Goal: Subscribe to service/newsletter

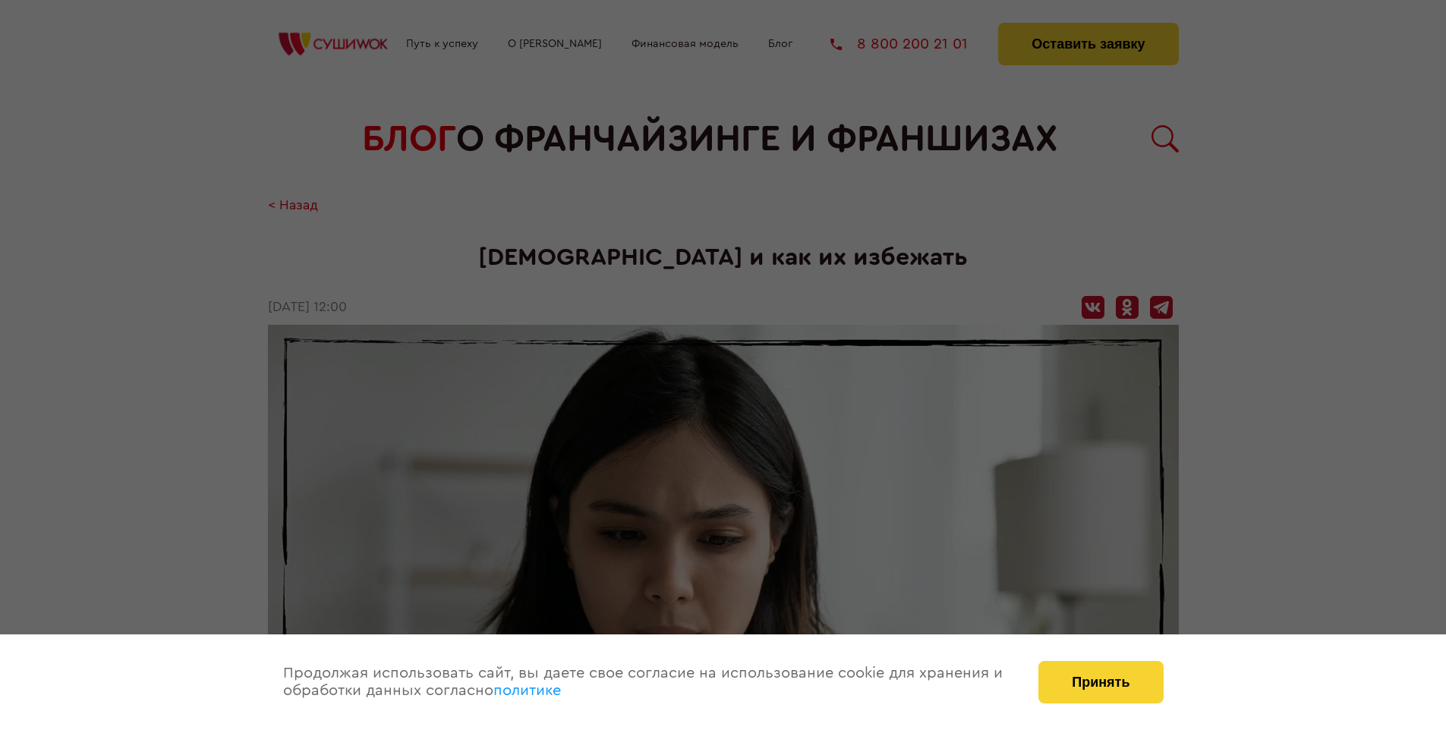
scroll to position [2189, 0]
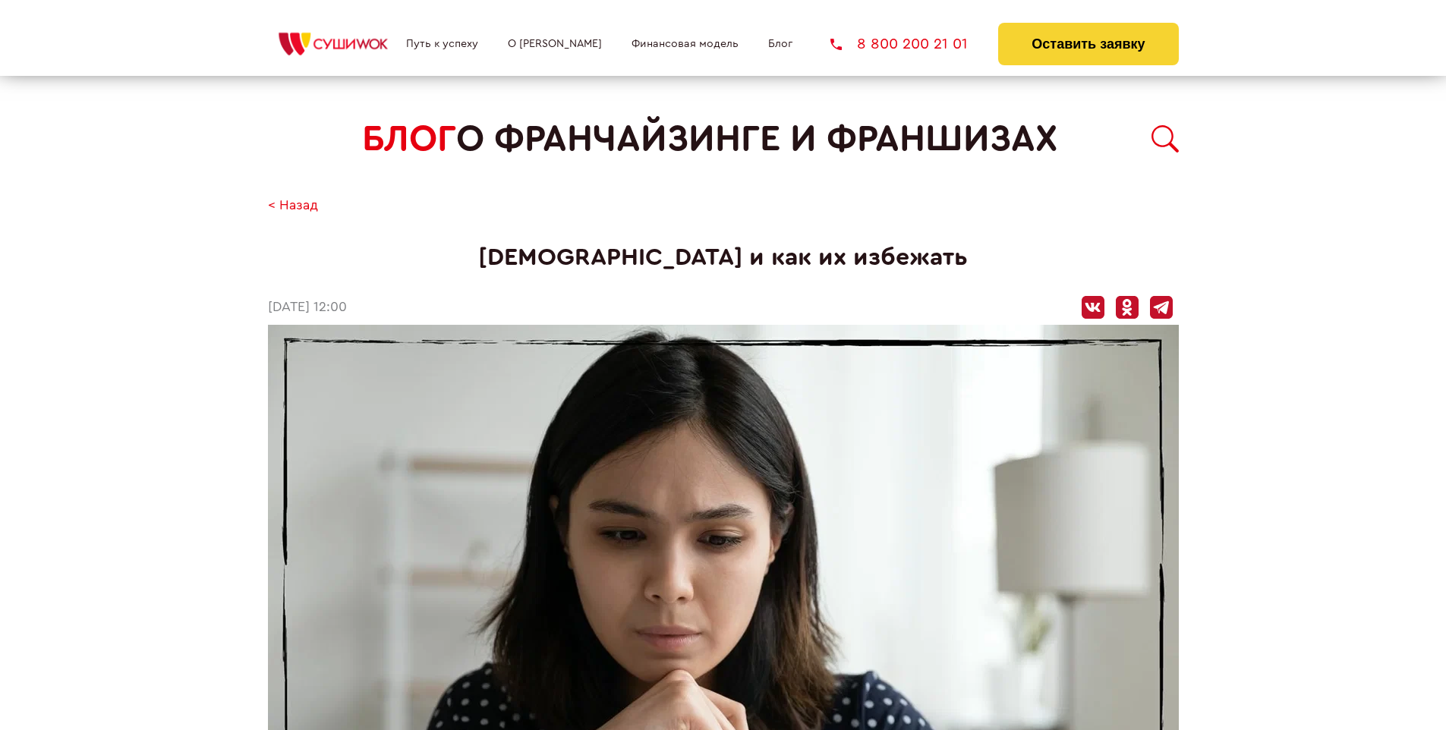
scroll to position [2189, 0]
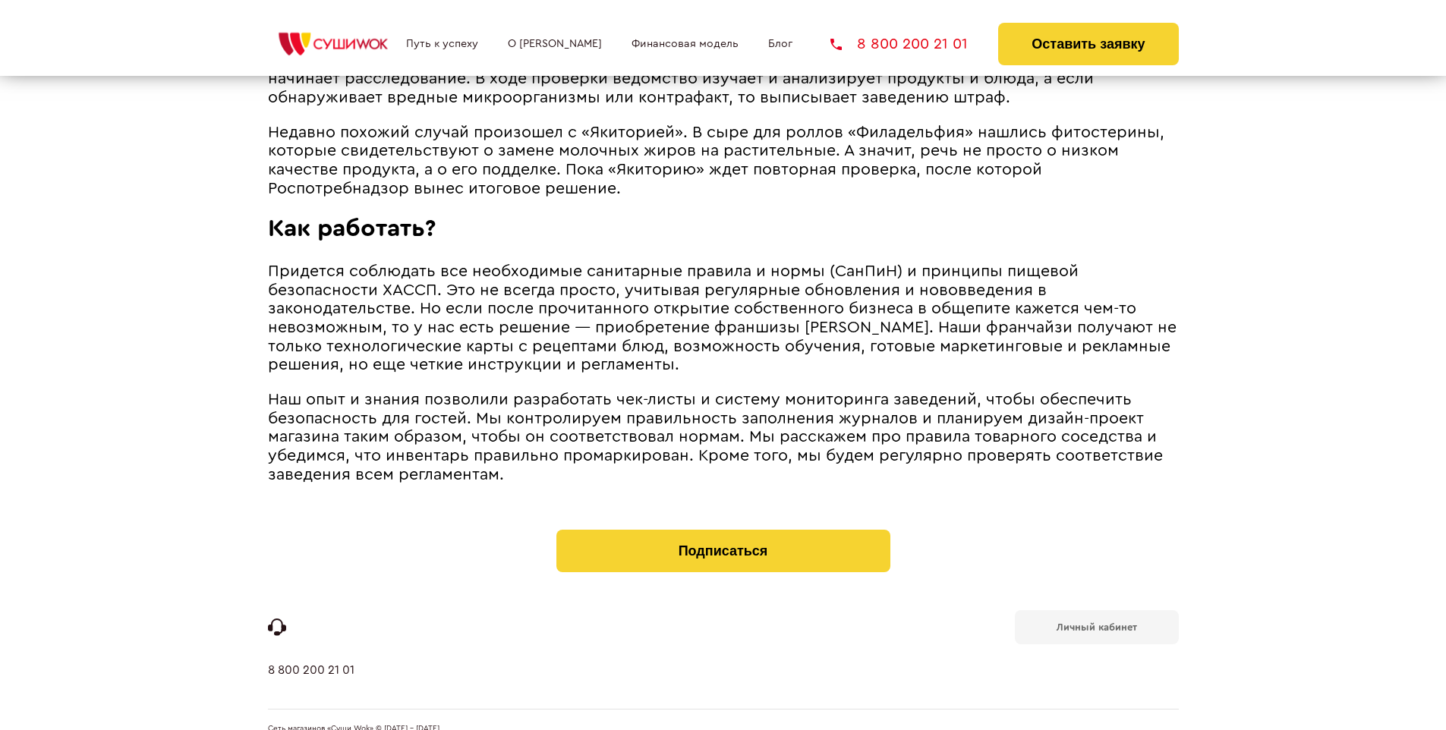
click at [1096, 623] on b "Личный кабинет" at bounding box center [1097, 628] width 80 height 10
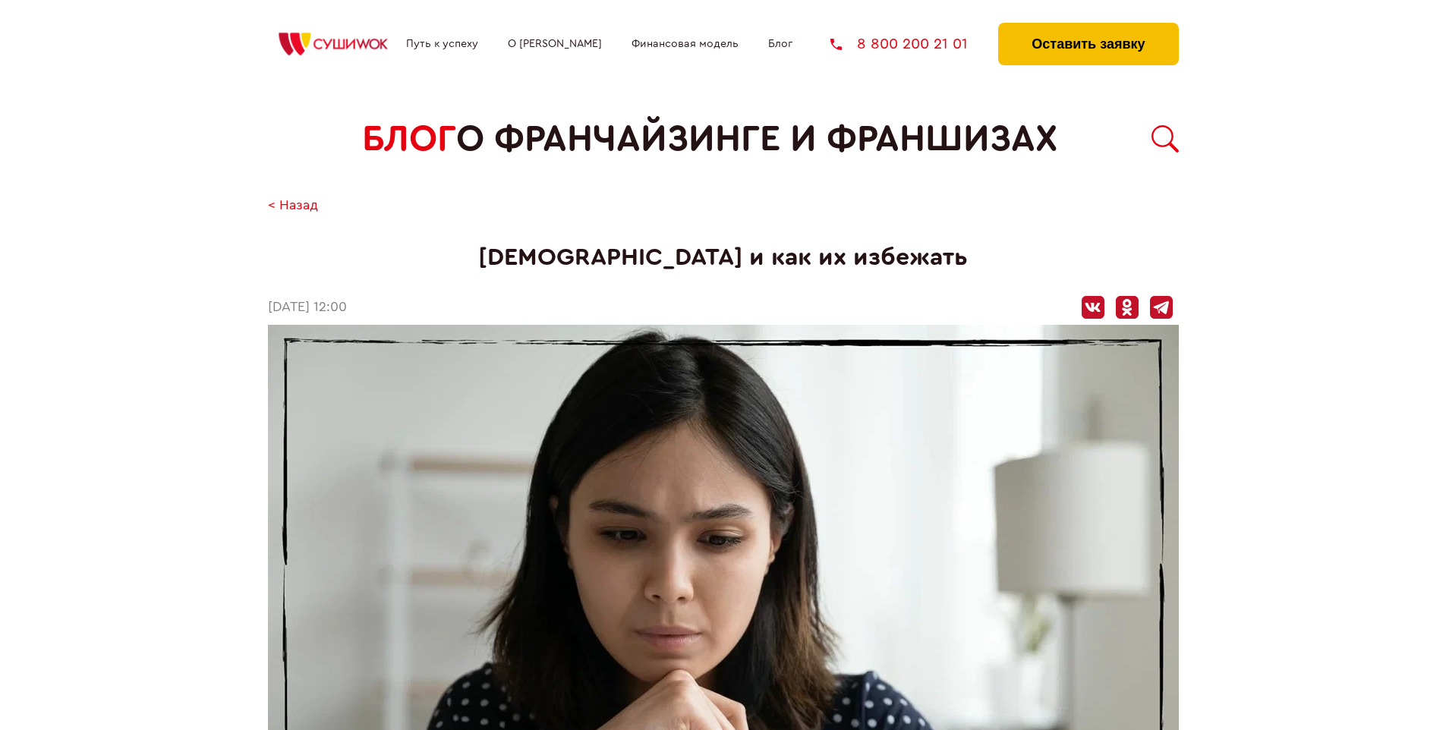
click at [1088, 27] on button "Оставить заявку" at bounding box center [1088, 44] width 180 height 43
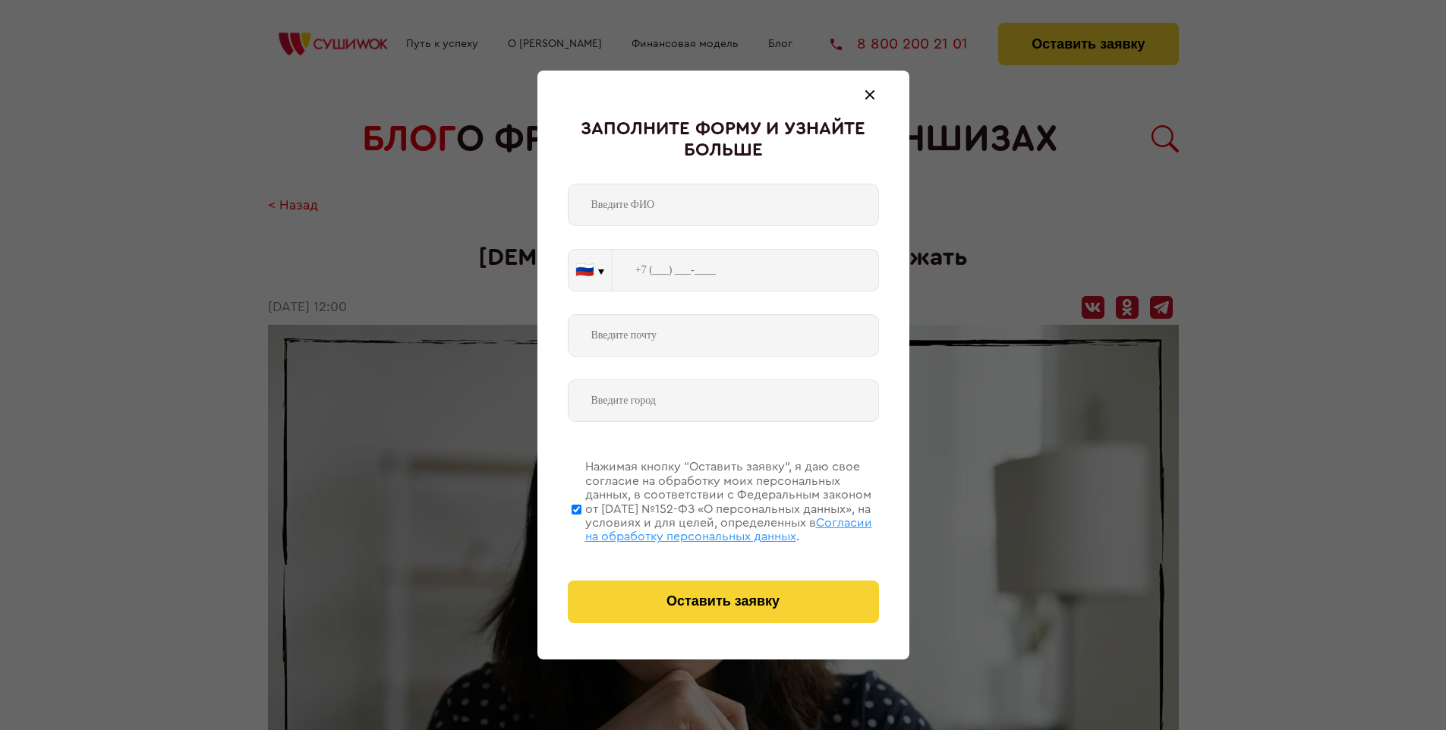
click at [704, 528] on span "Согласии на обработку персональных данных" at bounding box center [728, 530] width 287 height 26
click at [582, 528] on input "Нажимая кнопку “Оставить заявку”, я даю свое согласие на обработку моих персона…" at bounding box center [577, 509] width 10 height 121
checkbox input "false"
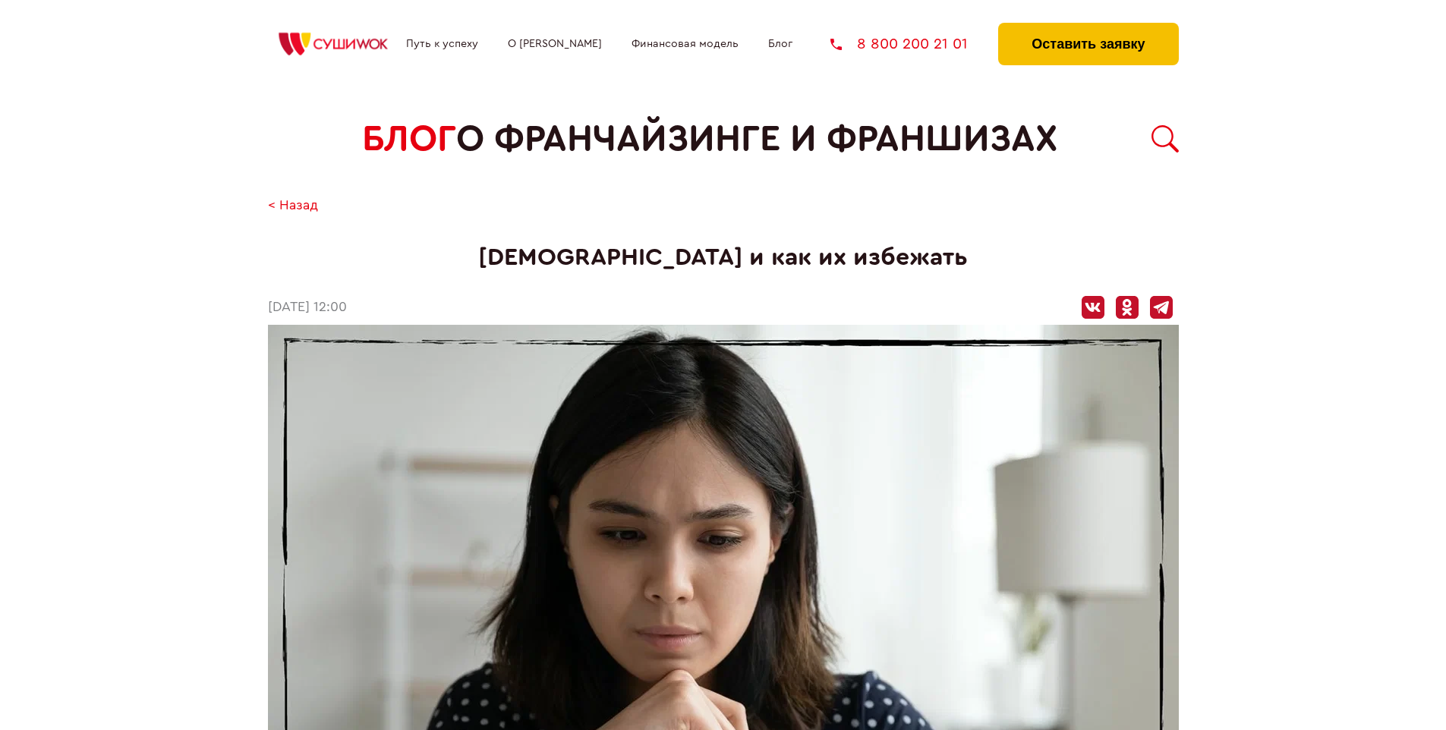
click at [1088, 27] on button "Оставить заявку" at bounding box center [1088, 44] width 180 height 43
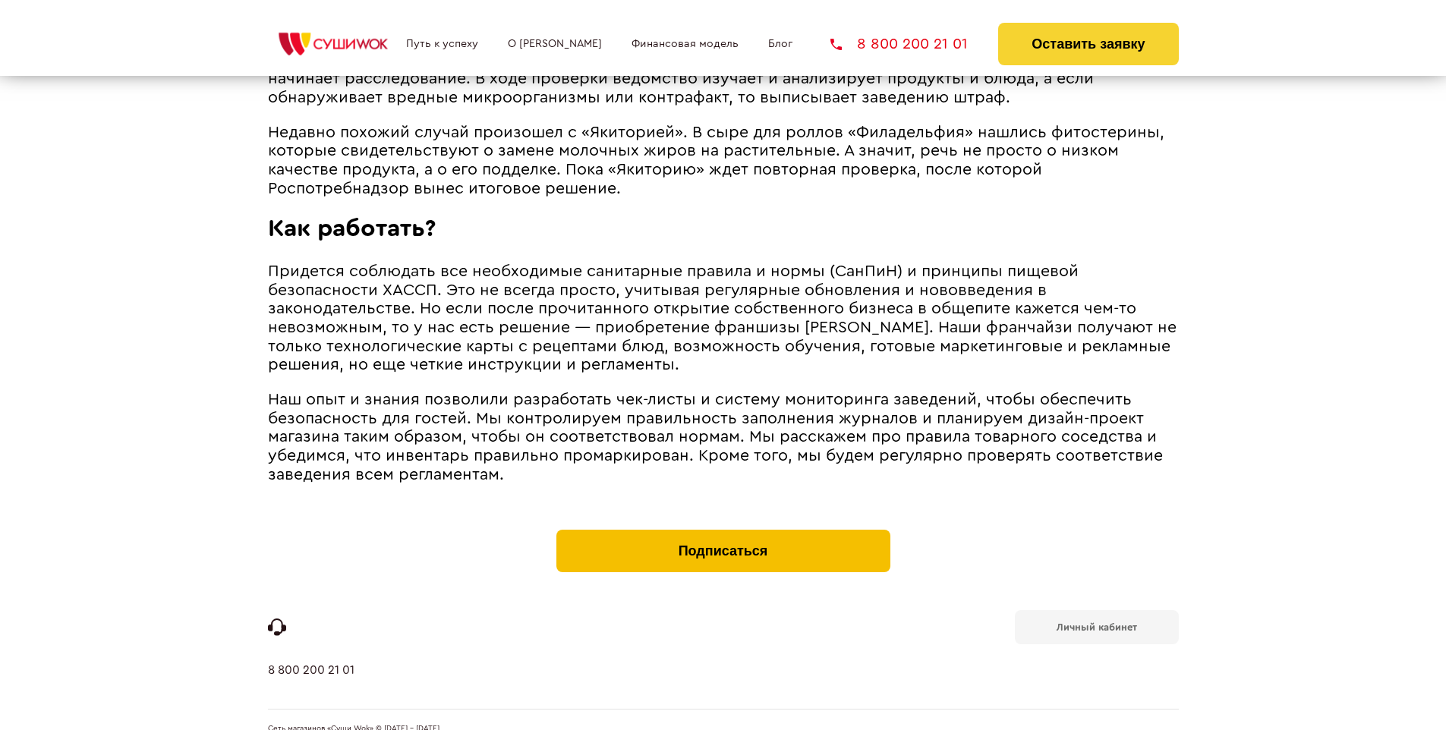
click at [723, 530] on button "Подписаться" at bounding box center [724, 551] width 334 height 43
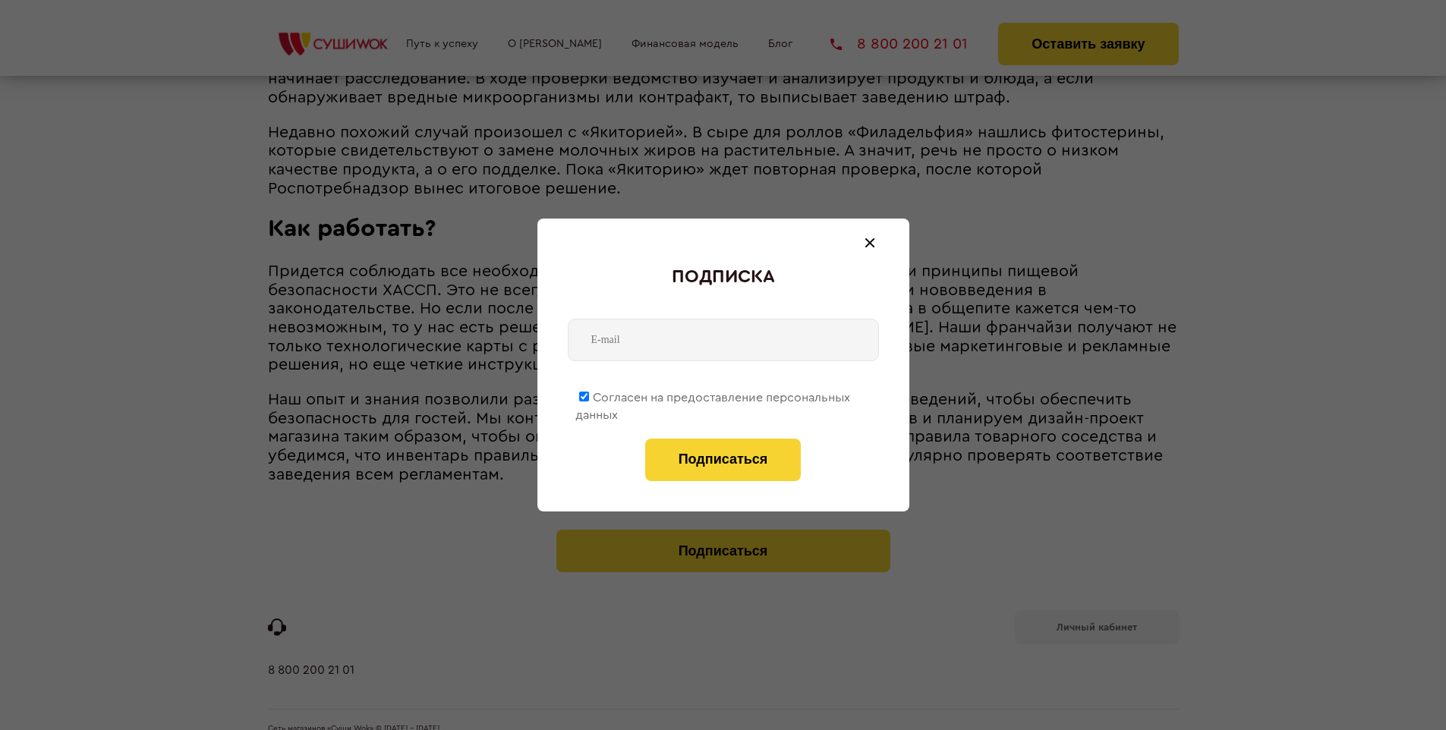
click at [714, 395] on span "Согласен на предоставление персональных данных" at bounding box center [713, 407] width 275 height 30
click at [589, 395] on input "Согласен на предоставление персональных данных" at bounding box center [584, 397] width 10 height 10
checkbox input "false"
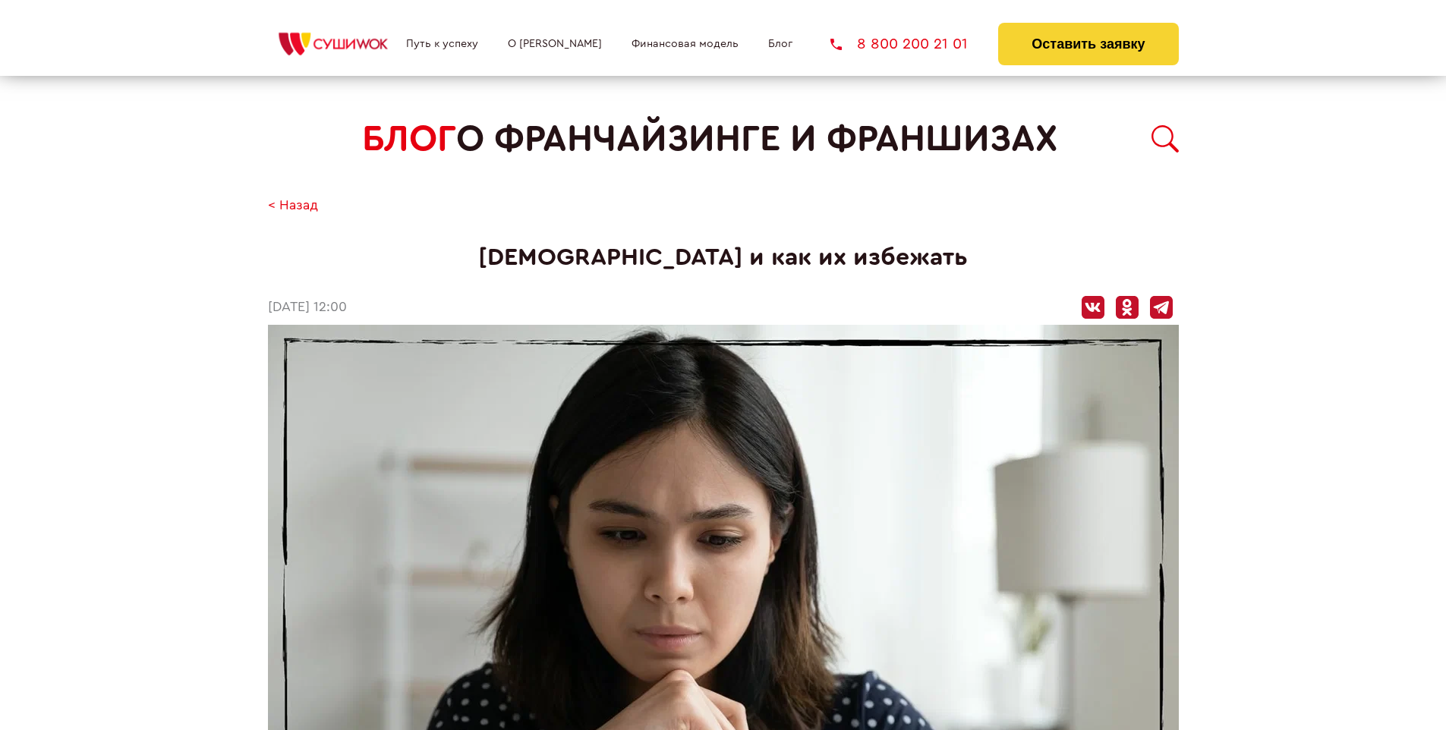
scroll to position [2189, 0]
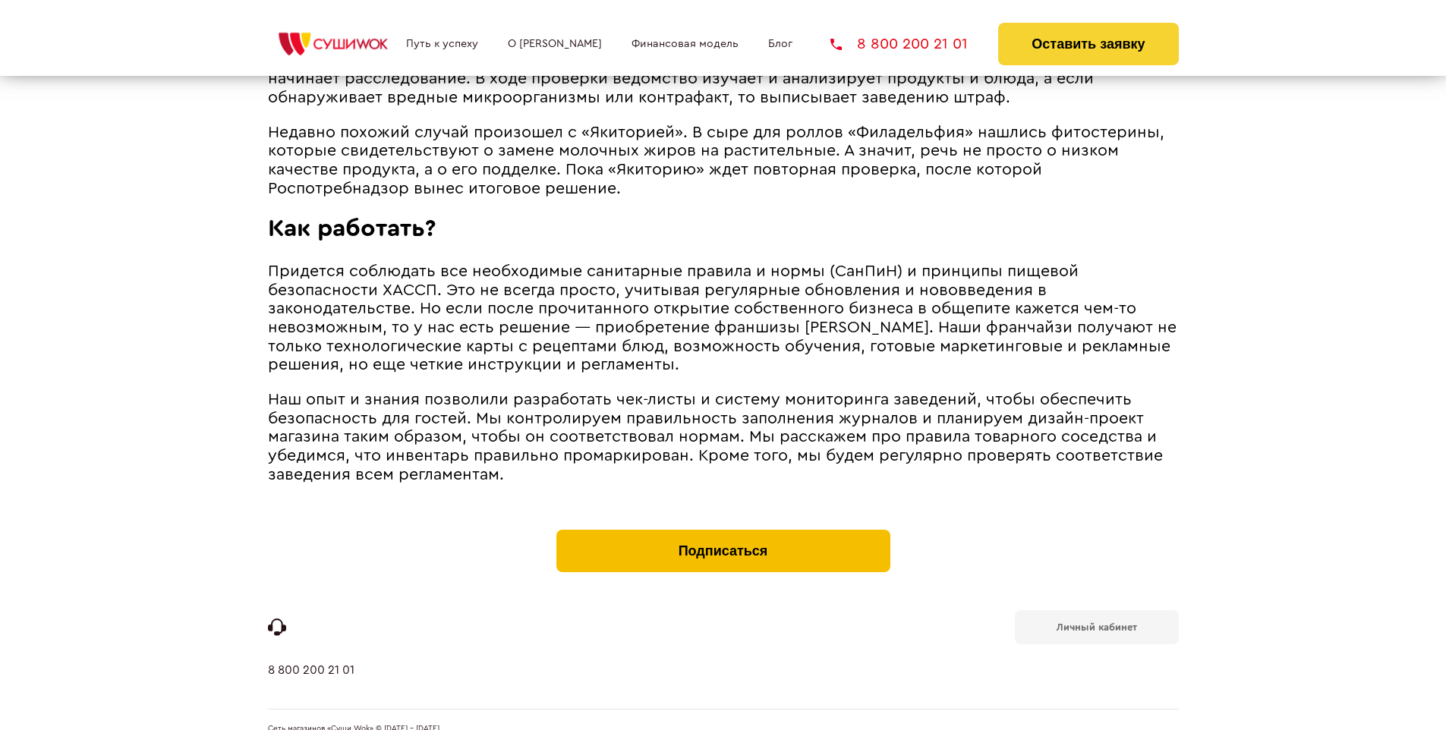
click at [723, 530] on button "Подписаться" at bounding box center [724, 551] width 334 height 43
